Goal: Check status: Check status

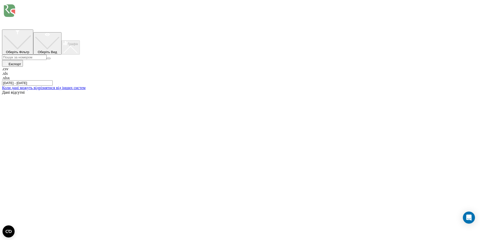
click at [53, 80] on input "[DATE] - [DATE]" at bounding box center [27, 82] width 51 height 5
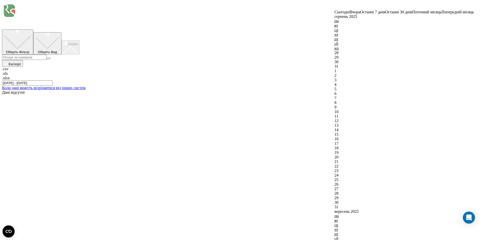
click at [335, 14] on link "Сьогодні" at bounding box center [342, 12] width 15 height 4
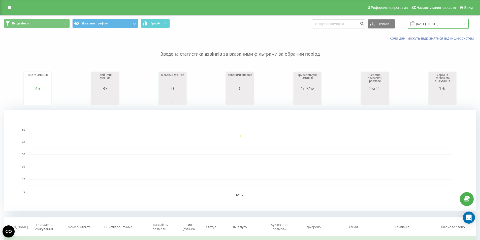
click at [439, 23] on input "[DATE] - [DATE]" at bounding box center [438, 24] width 61 height 10
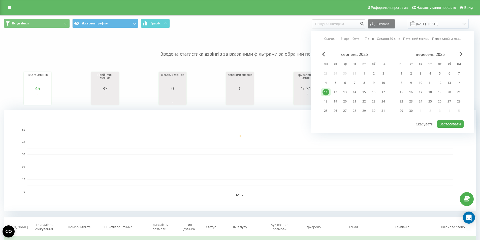
click at [333, 39] on link "Сьогодні" at bounding box center [330, 38] width 13 height 5
click at [458, 127] on button "Застосувати" at bounding box center [450, 123] width 27 height 7
type input "19.08.2025 - 19.08.2025"
